Goal: Transaction & Acquisition: Subscribe to service/newsletter

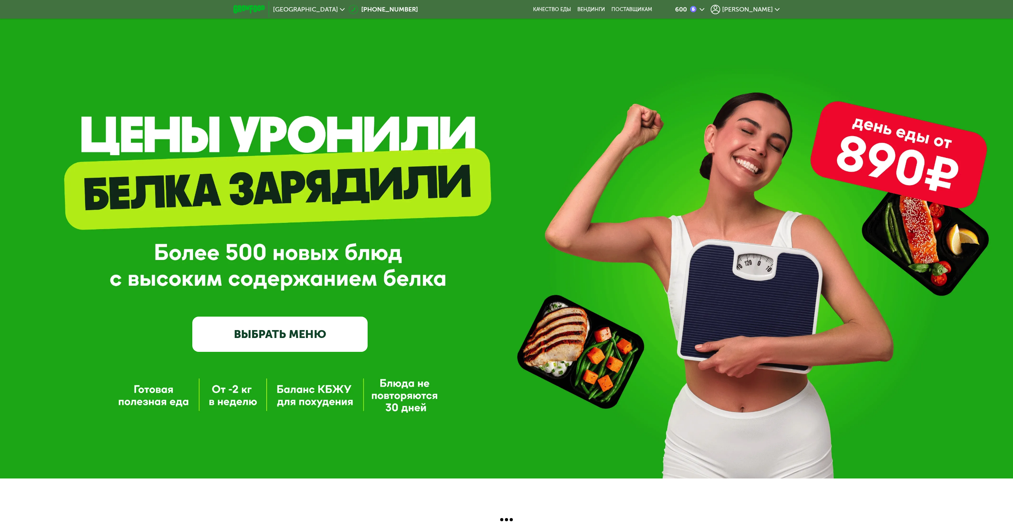
click at [758, 7] on span "[PERSON_NAME]" at bounding box center [747, 9] width 51 height 6
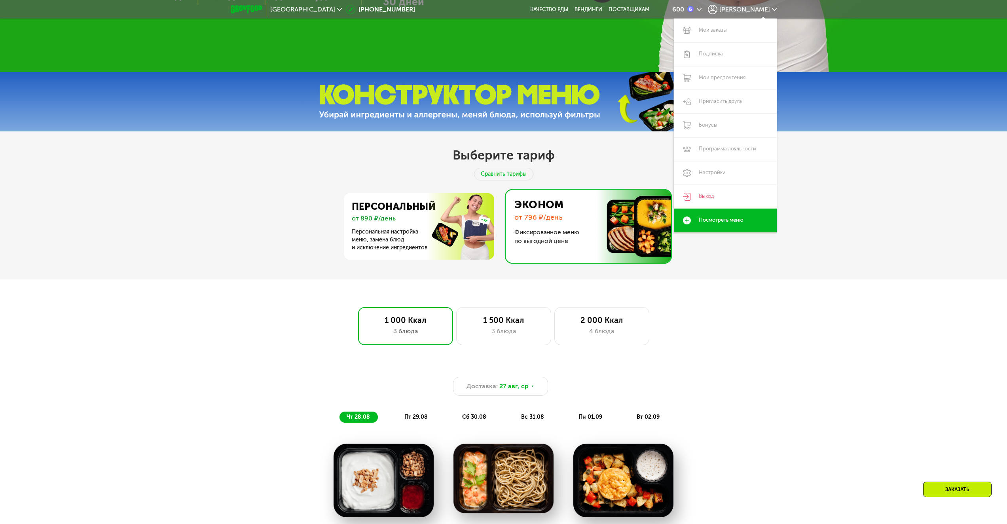
click at [573, 359] on div "Доставка: 27 авг, ср чт 28.08 пт 29.08 сб 30.08 вс 31.08 пн 01.09 вт 02.09 Завт…" at bounding box center [504, 522] width 488 height 327
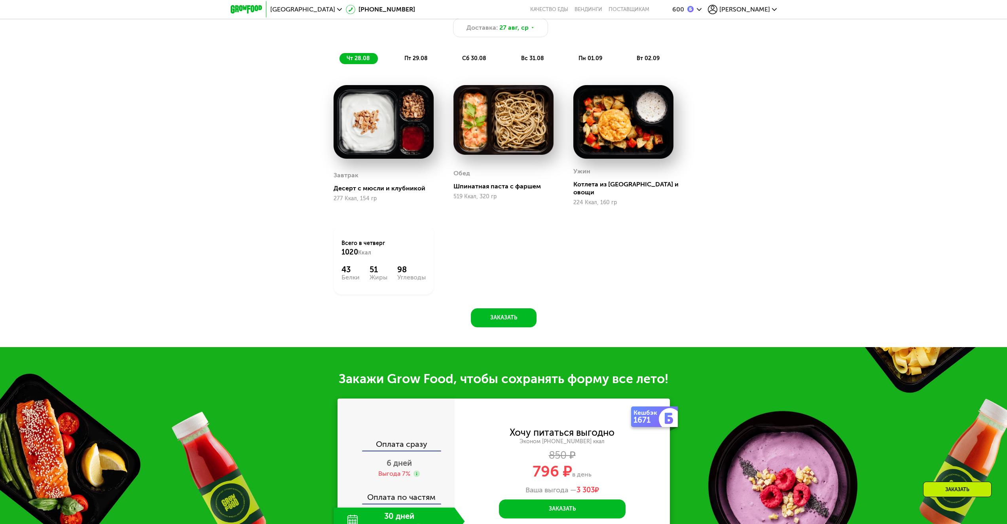
scroll to position [630, 0]
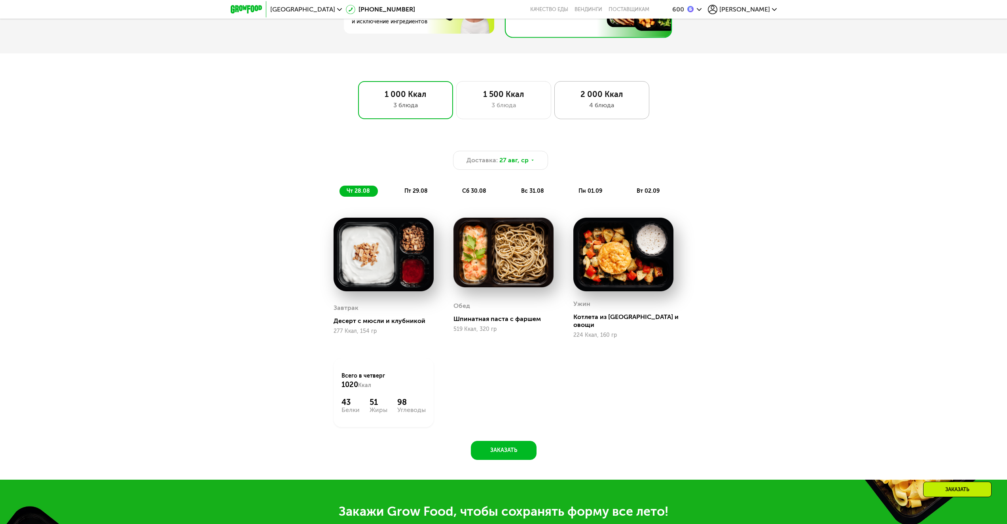
click at [595, 115] on div "2 000 Ккал 4 блюда" at bounding box center [602, 100] width 95 height 38
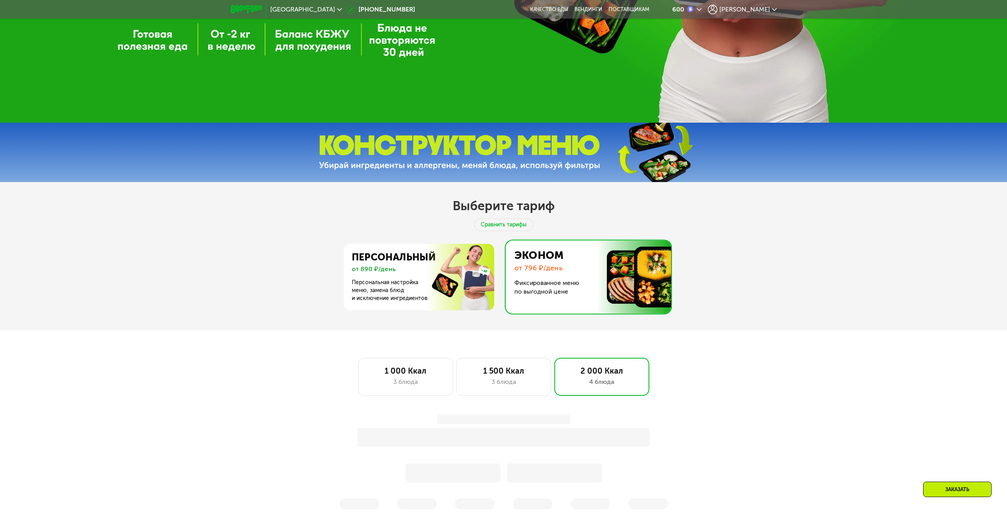
scroll to position [353, 0]
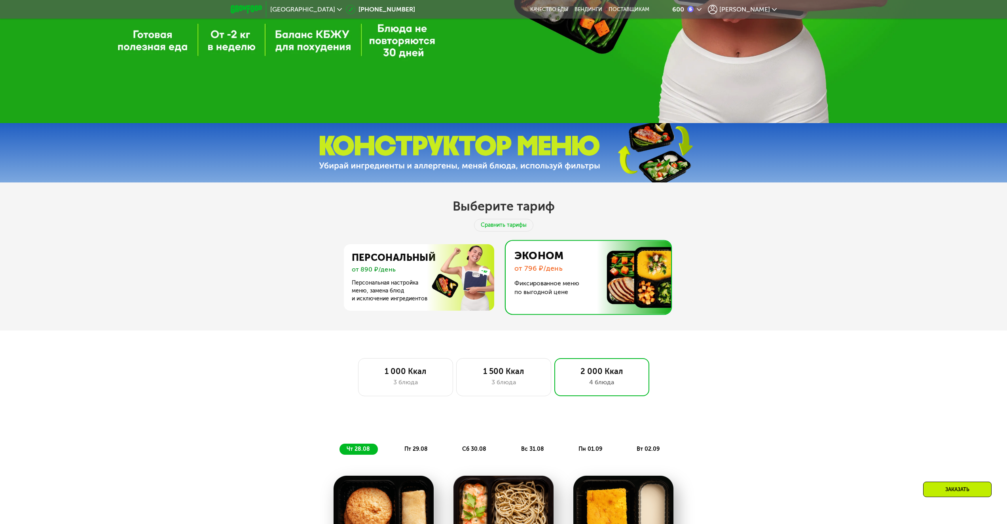
click at [547, 325] on div "Выберите тариф Сравнить тарифы Персональный от 890 ₽/день Персональная настройк…" at bounding box center [503, 256] width 1007 height 148
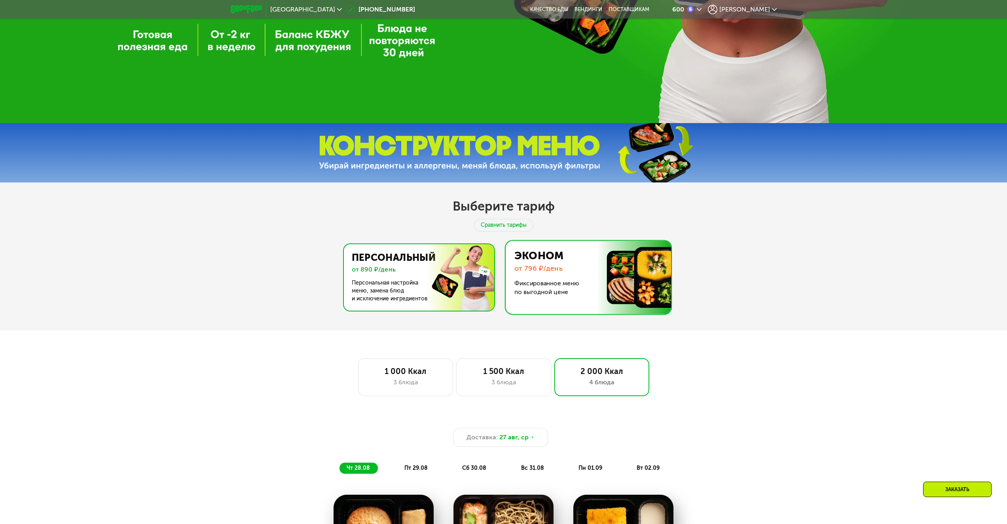
click at [409, 281] on img at bounding box center [417, 277] width 154 height 66
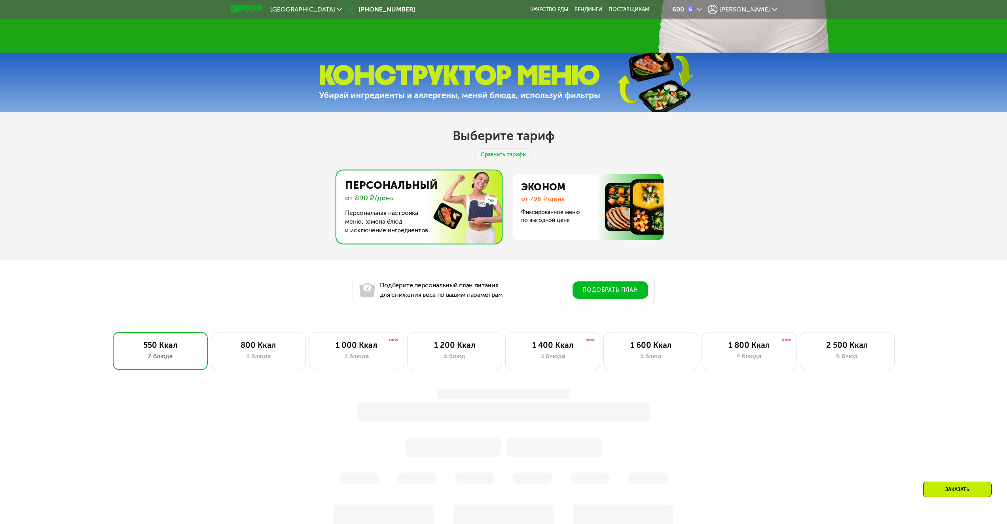
scroll to position [511, 0]
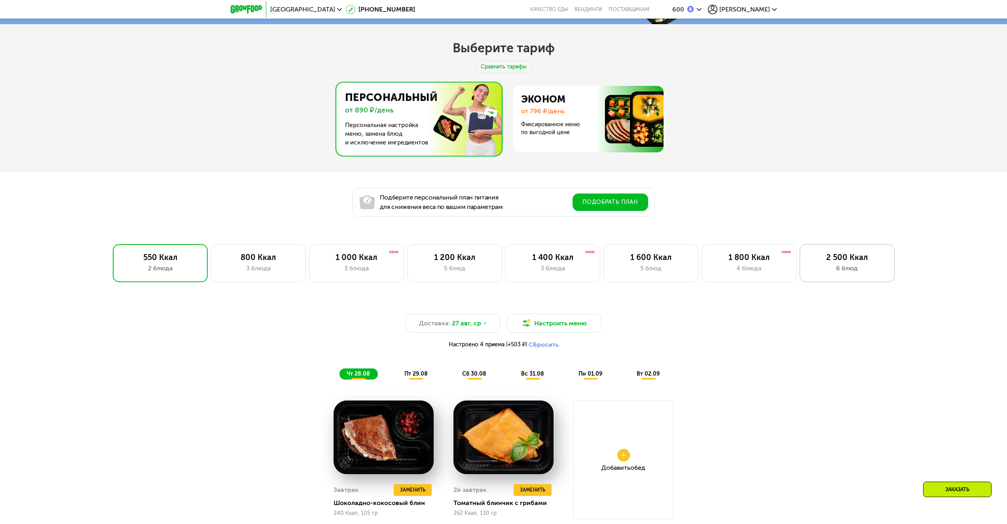
click at [887, 259] on div "2 500 Ккал 6 блюд" at bounding box center [847, 263] width 95 height 38
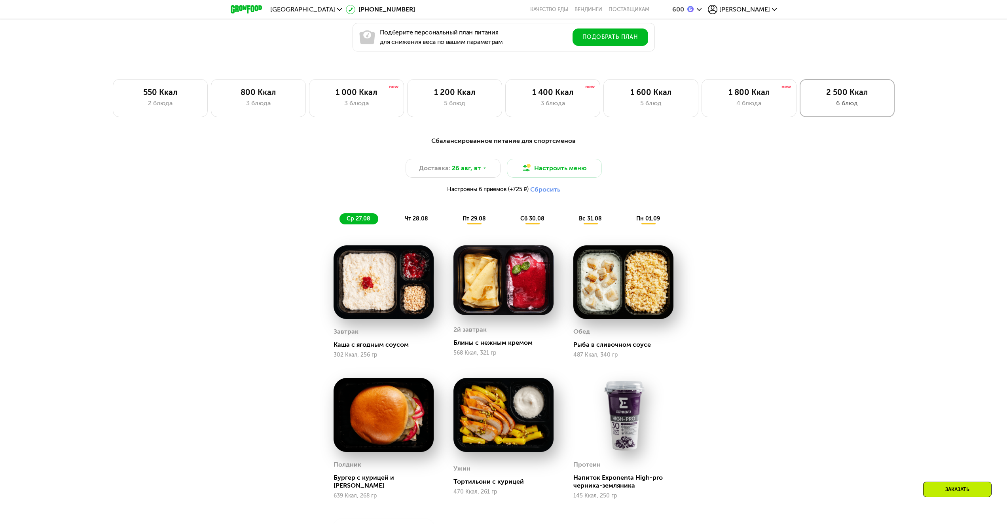
scroll to position [590, 0]
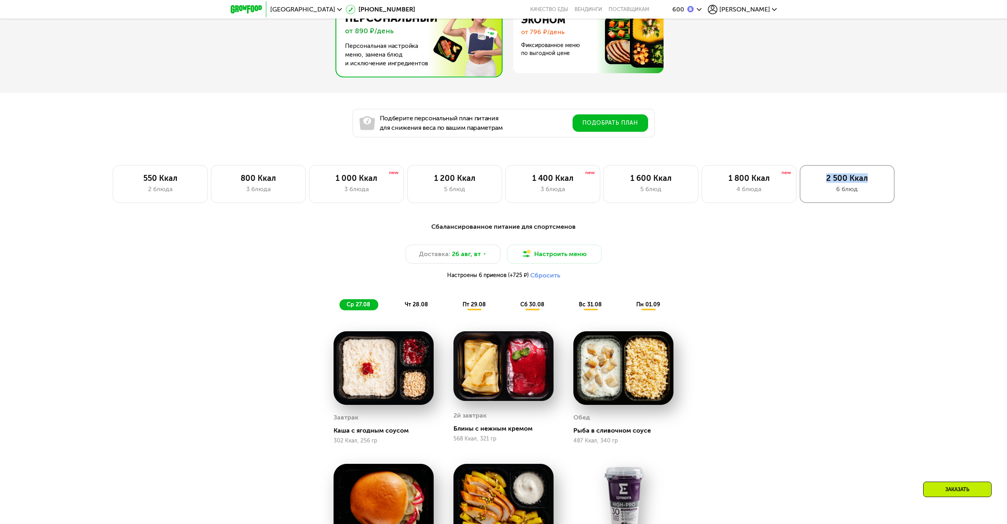
drag, startPoint x: 876, startPoint y: 184, endPoint x: 818, endPoint y: 182, distance: 57.4
click at [818, 182] on div "2 500 Ккал" at bounding box center [847, 177] width 78 height 9
copy div "2 500 Ккал"
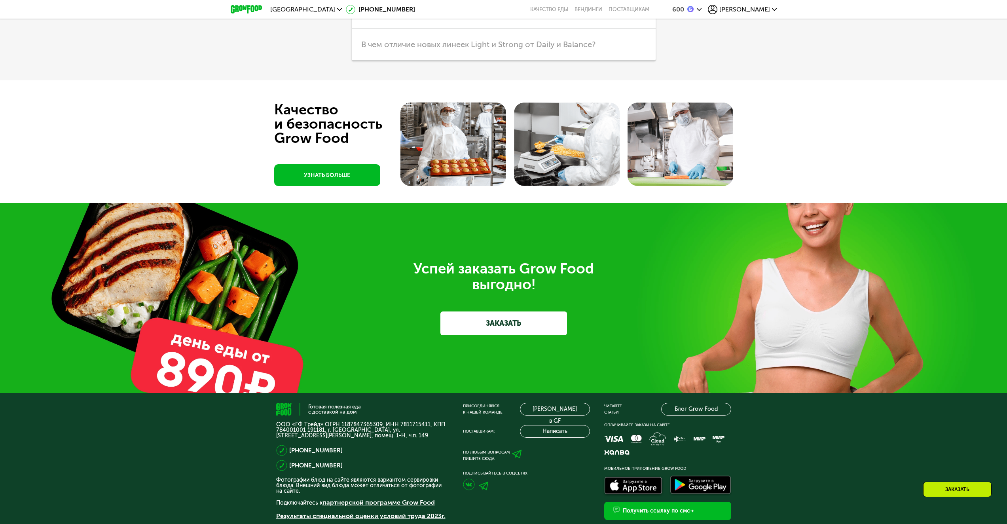
scroll to position [2935, 0]
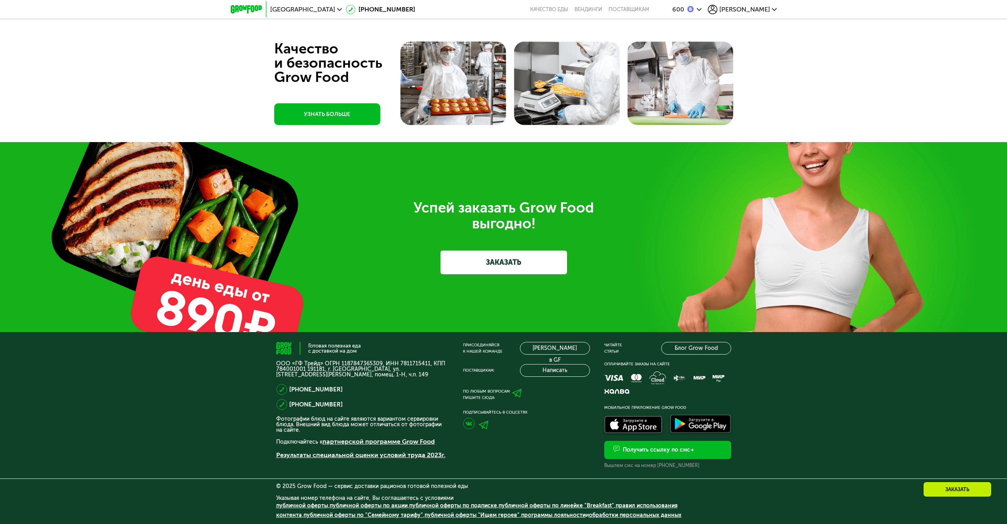
click at [483, 425] on img at bounding box center [484, 425] width 10 height 9
click at [518, 396] on use at bounding box center [516, 393] width 9 height 9
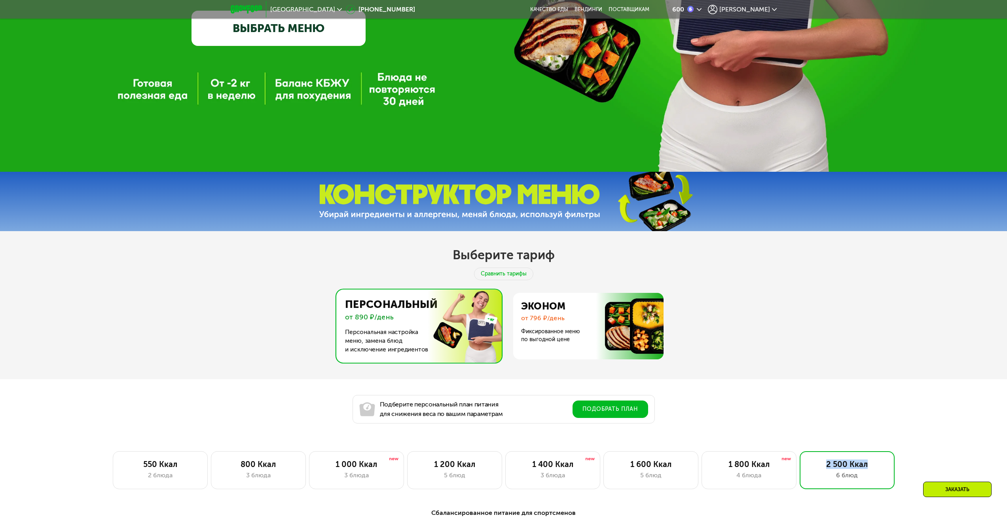
scroll to position [0, 0]
